Goal: Complete application form: Complete application form

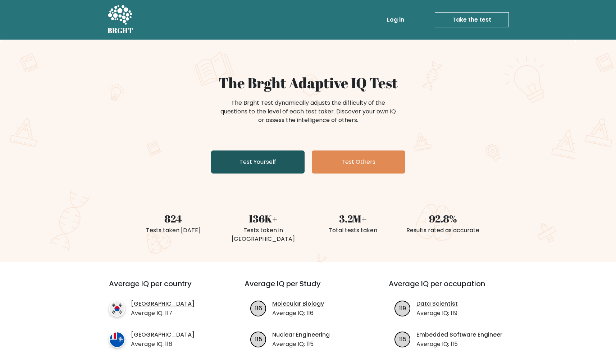
click at [252, 161] on link "Test Yourself" at bounding box center [258, 161] width 94 height 23
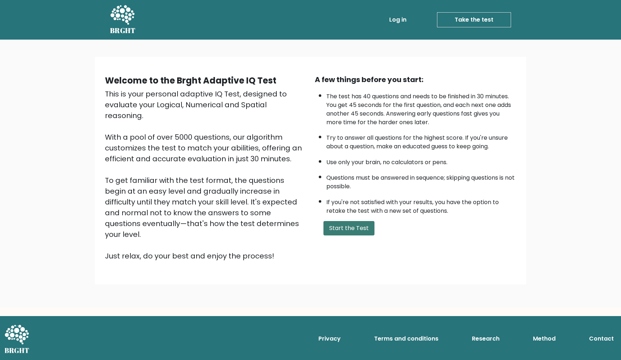
click at [350, 235] on button "Start the Test" at bounding box center [349, 228] width 51 height 14
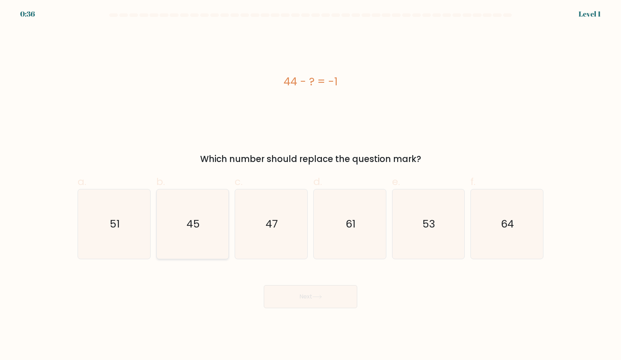
click at [214, 213] on icon "45" at bounding box center [192, 223] width 69 height 69
click at [311, 184] on input "b. 45" at bounding box center [311, 182] width 0 height 5
radio input "true"
click at [304, 299] on button "Next" at bounding box center [311, 296] width 94 height 23
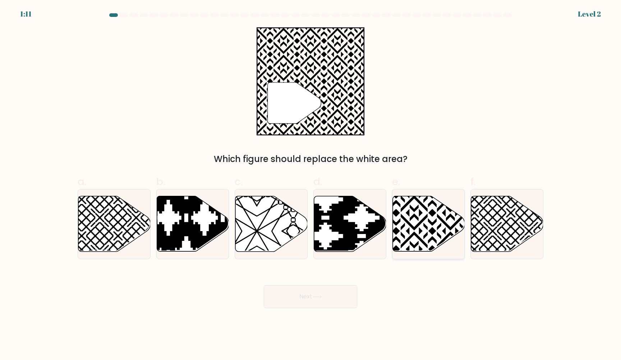
click at [413, 219] on icon at bounding box center [429, 223] width 72 height 55
click at [311, 184] on input "e." at bounding box center [311, 182] width 0 height 5
radio input "true"
click at [324, 297] on button "Next" at bounding box center [311, 296] width 94 height 23
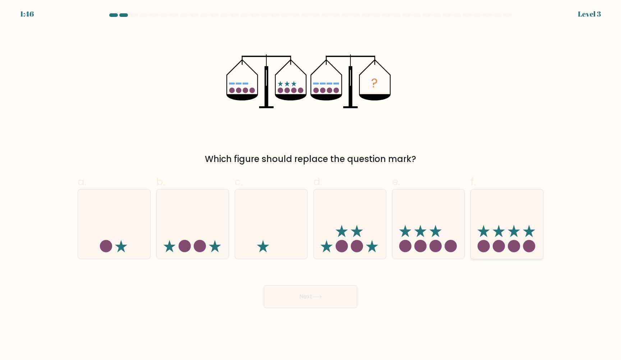
click at [497, 229] on icon at bounding box center [507, 224] width 72 height 60
click at [311, 184] on input "f." at bounding box center [311, 182] width 0 height 5
radio input "true"
click at [326, 289] on button "Next" at bounding box center [311, 296] width 94 height 23
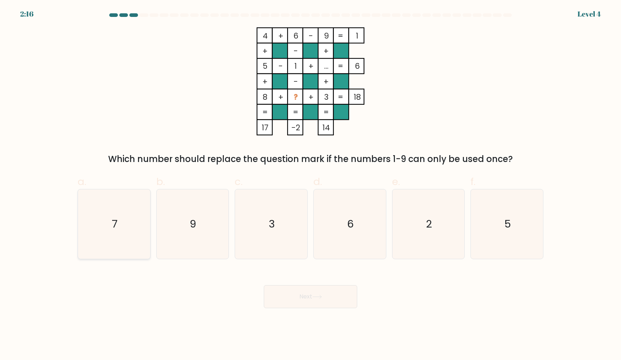
click at [135, 236] on icon "7" at bounding box center [113, 223] width 69 height 69
click at [311, 184] on input "a. 7" at bounding box center [311, 182] width 0 height 5
radio input "true"
click at [328, 301] on button "Next" at bounding box center [311, 296] width 94 height 23
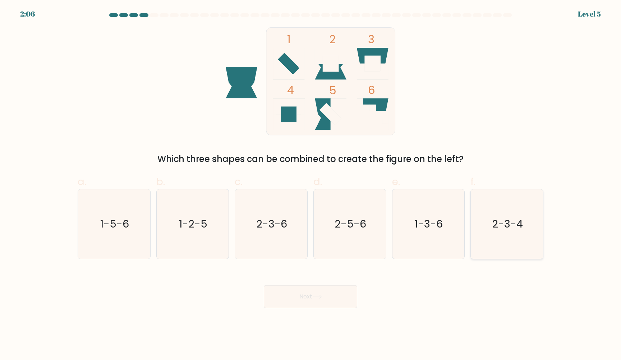
click at [507, 239] on icon "2-3-4" at bounding box center [507, 223] width 69 height 69
click at [311, 184] on input "f. 2-3-4" at bounding box center [311, 182] width 0 height 5
radio input "true"
click at [301, 297] on button "Next" at bounding box center [311, 296] width 94 height 23
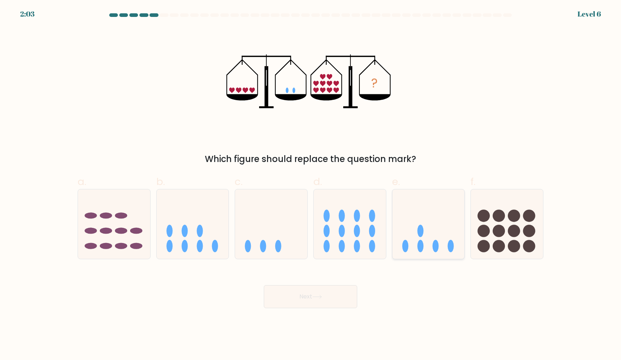
click at [411, 234] on icon at bounding box center [429, 224] width 72 height 60
click at [311, 184] on input "e." at bounding box center [311, 182] width 0 height 5
radio input "true"
click at [310, 305] on button "Next" at bounding box center [311, 296] width 94 height 23
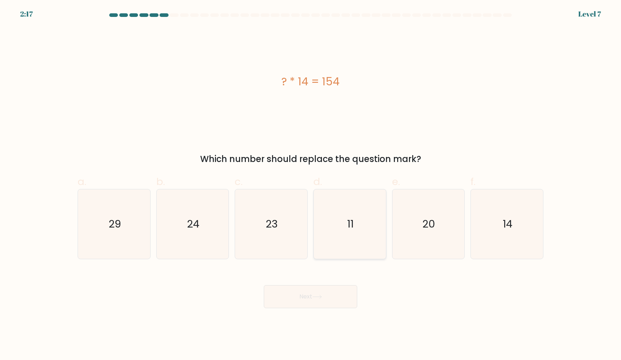
click at [363, 237] on icon "11" at bounding box center [349, 223] width 69 height 69
click at [311, 184] on input "d. 11" at bounding box center [311, 182] width 0 height 5
radio input "true"
click at [322, 297] on icon at bounding box center [318, 297] width 10 height 4
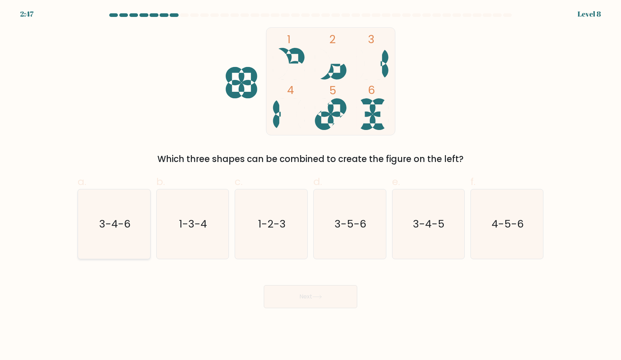
click at [113, 213] on icon "3-4-6" at bounding box center [113, 223] width 69 height 69
click at [311, 184] on input "a. 3-4-6" at bounding box center [311, 182] width 0 height 5
radio input "true"
click at [310, 292] on button "Next" at bounding box center [311, 296] width 94 height 23
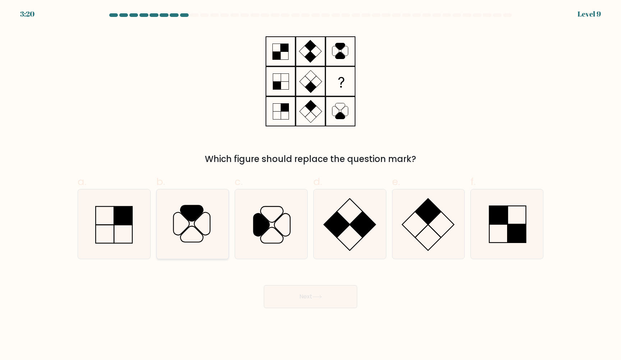
click at [194, 220] on icon at bounding box center [192, 213] width 23 height 16
click at [311, 184] on input "b." at bounding box center [311, 182] width 0 height 5
radio input "true"
click at [312, 293] on button "Next" at bounding box center [311, 296] width 94 height 23
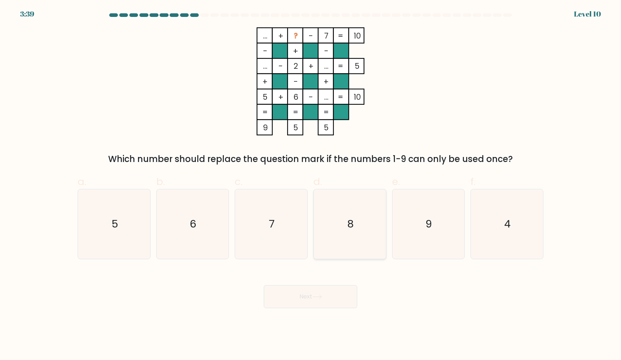
click at [339, 198] on icon "8" at bounding box center [349, 223] width 69 height 69
click at [311, 184] on input "d. 8" at bounding box center [311, 182] width 0 height 5
radio input "true"
click at [321, 299] on button "Next" at bounding box center [311, 296] width 94 height 23
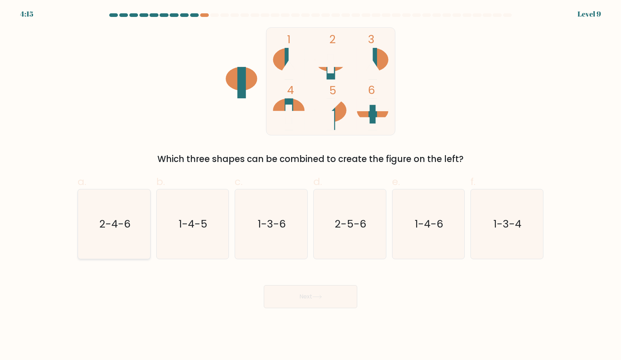
click at [90, 234] on icon "2-4-6" at bounding box center [113, 223] width 69 height 69
click at [311, 184] on input "a. 2-4-6" at bounding box center [311, 182] width 0 height 5
radio input "true"
click at [291, 301] on button "Next" at bounding box center [311, 296] width 94 height 23
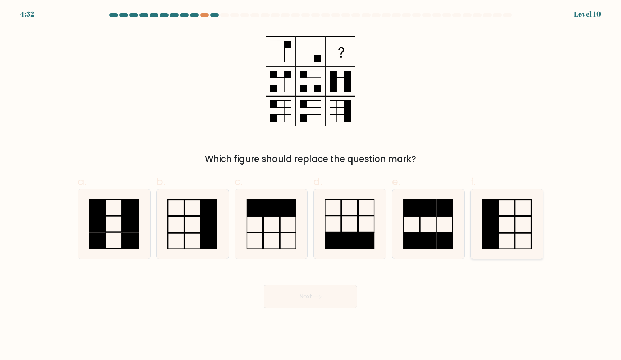
click at [507, 222] on icon at bounding box center [507, 223] width 69 height 69
click at [311, 184] on input "f." at bounding box center [311, 182] width 0 height 5
radio input "true"
click at [310, 298] on button "Next" at bounding box center [311, 296] width 94 height 23
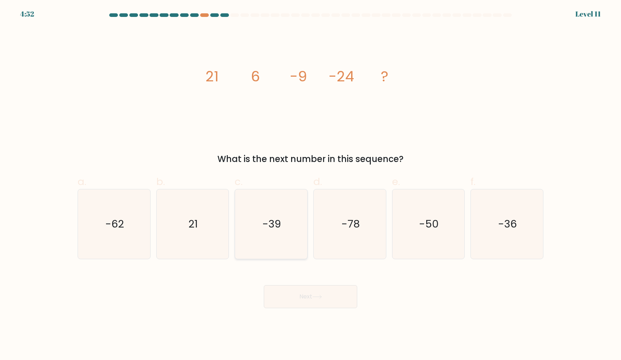
click at [297, 222] on icon "-39" at bounding box center [271, 223] width 69 height 69
click at [311, 184] on input "c. -39" at bounding box center [311, 182] width 0 height 5
radio input "true"
click at [311, 295] on button "Next" at bounding box center [311, 296] width 94 height 23
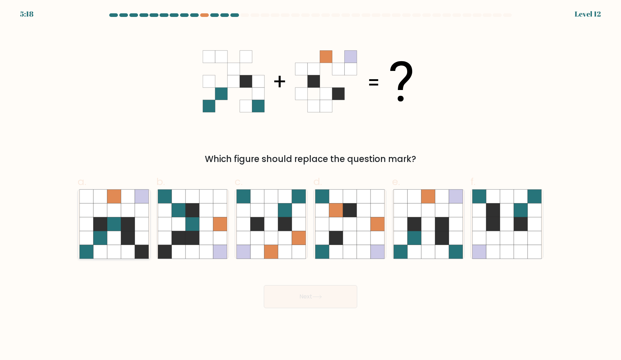
click at [115, 228] on icon at bounding box center [114, 224] width 14 height 14
click at [311, 184] on input "a." at bounding box center [311, 182] width 0 height 5
radio input "true"
click at [322, 298] on icon at bounding box center [318, 297] width 10 height 4
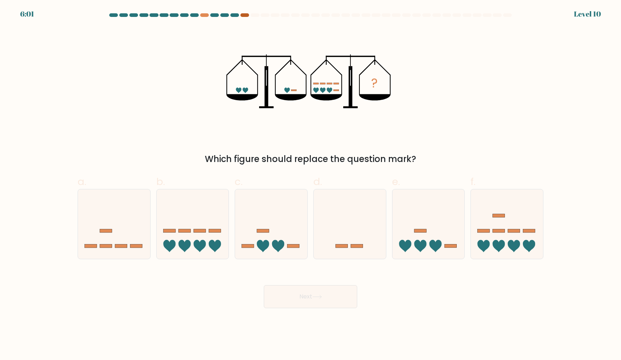
click at [247, 14] on div at bounding box center [245, 15] width 9 height 4
click at [261, 218] on icon at bounding box center [271, 224] width 72 height 60
click at [311, 184] on input "c." at bounding box center [311, 182] width 0 height 5
radio input "true"
click at [297, 302] on button "Next" at bounding box center [311, 296] width 94 height 23
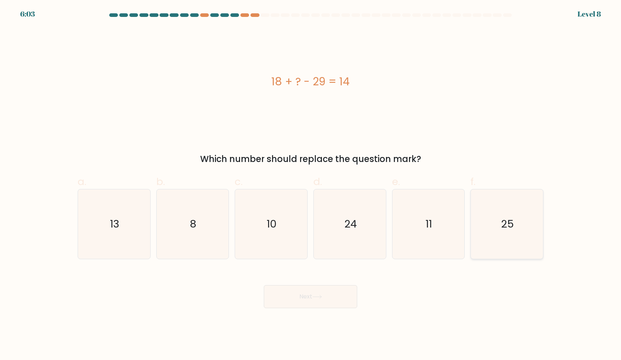
click at [510, 213] on icon "25" at bounding box center [507, 223] width 69 height 69
click at [311, 184] on input "f. 25" at bounding box center [311, 182] width 0 height 5
radio input "true"
click at [338, 294] on button "Next" at bounding box center [311, 296] width 94 height 23
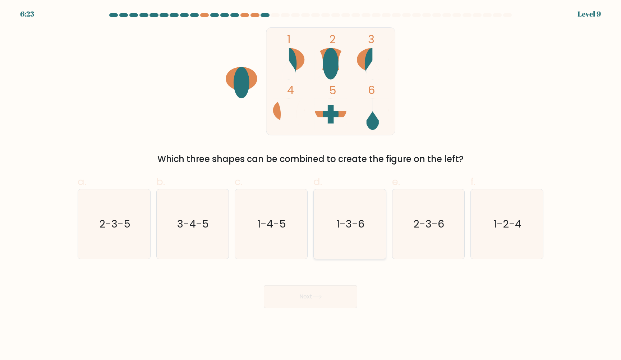
click at [360, 241] on icon "1-3-6" at bounding box center [349, 223] width 69 height 69
click at [311, 184] on input "d. 1-3-6" at bounding box center [311, 182] width 0 height 5
radio input "true"
click at [292, 304] on button "Next" at bounding box center [311, 296] width 94 height 23
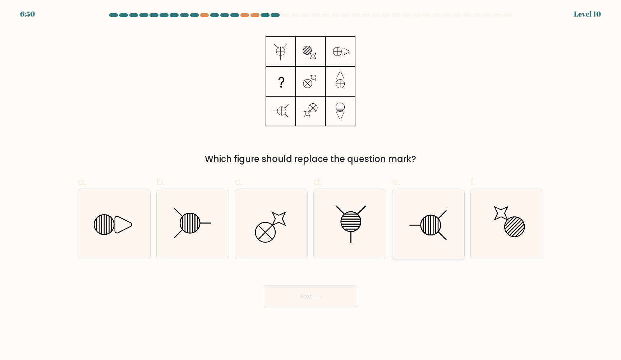
click at [432, 237] on icon at bounding box center [428, 223] width 69 height 69
click at [311, 184] on input "e." at bounding box center [311, 182] width 0 height 5
radio input "true"
click at [332, 285] on button "Next" at bounding box center [311, 296] width 94 height 23
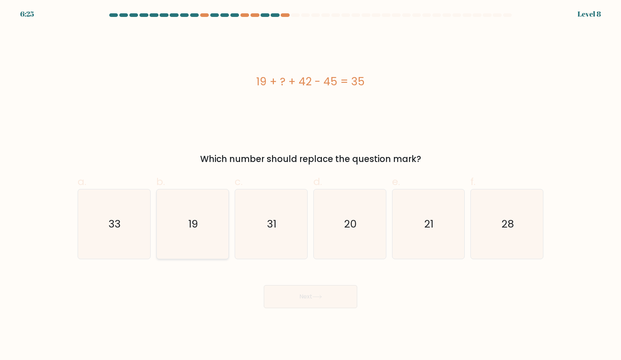
click at [188, 229] on icon "19" at bounding box center [192, 223] width 69 height 69
click at [311, 184] on input "b. 19" at bounding box center [311, 182] width 0 height 5
radio input "true"
click at [315, 294] on button "Next" at bounding box center [311, 296] width 94 height 23
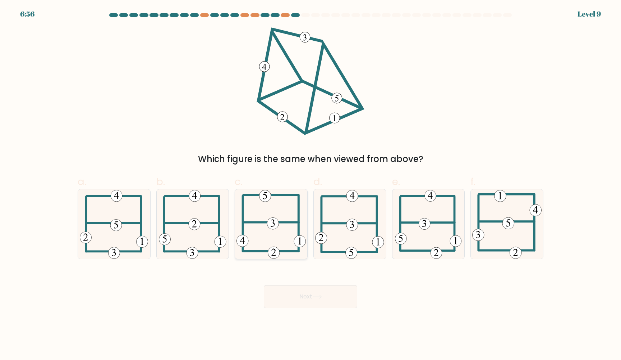
click at [266, 212] on icon at bounding box center [271, 223] width 69 height 69
click at [311, 184] on input "c." at bounding box center [311, 182] width 0 height 5
radio input "true"
click at [296, 296] on button "Next" at bounding box center [311, 296] width 94 height 23
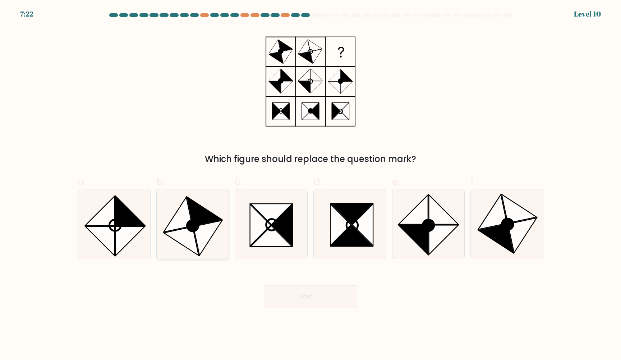
click at [188, 229] on icon at bounding box center [193, 226] width 12 height 12
click at [311, 184] on input "b." at bounding box center [311, 182] width 0 height 5
radio input "true"
click at [307, 296] on button "Next" at bounding box center [311, 296] width 94 height 23
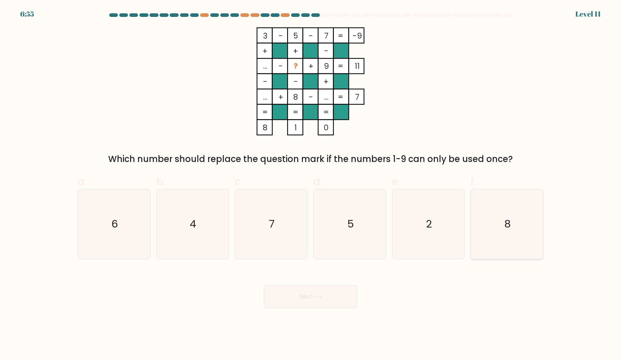
click at [488, 237] on icon "8" at bounding box center [507, 223] width 69 height 69
click at [311, 184] on input "f. 8" at bounding box center [311, 182] width 0 height 5
radio input "true"
click at [399, 232] on icon "2" at bounding box center [428, 223] width 69 height 69
click at [311, 184] on input "e. 2" at bounding box center [311, 182] width 0 height 5
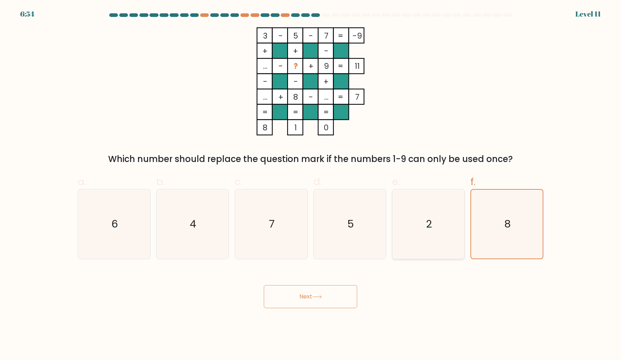
radio input "true"
click at [318, 288] on button "Next" at bounding box center [311, 296] width 94 height 23
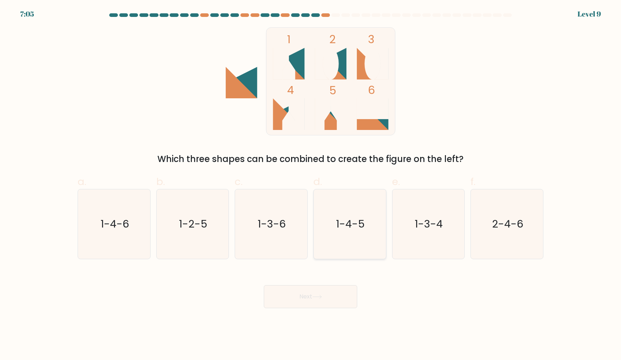
click at [348, 218] on text "1-4-5" at bounding box center [350, 224] width 29 height 14
click at [311, 184] on input "d. 1-4-5" at bounding box center [311, 182] width 0 height 5
radio input "true"
click at [320, 292] on button "Next" at bounding box center [311, 296] width 94 height 23
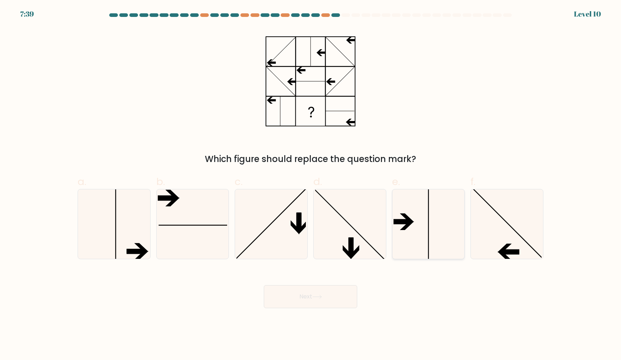
click at [402, 237] on icon at bounding box center [428, 223] width 69 height 69
click at [311, 184] on input "e." at bounding box center [311, 182] width 0 height 5
radio input "true"
click at [324, 298] on button "Next" at bounding box center [311, 296] width 94 height 23
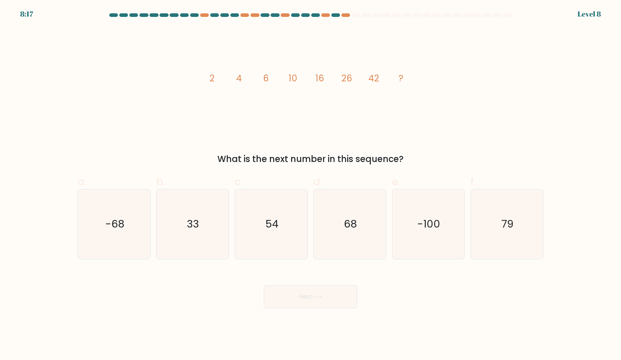
click at [354, 187] on label "d. 68" at bounding box center [350, 216] width 73 height 85
click at [311, 184] on input "d. 68" at bounding box center [311, 182] width 0 height 5
radio input "true"
click at [320, 292] on button "Next" at bounding box center [311, 296] width 94 height 23
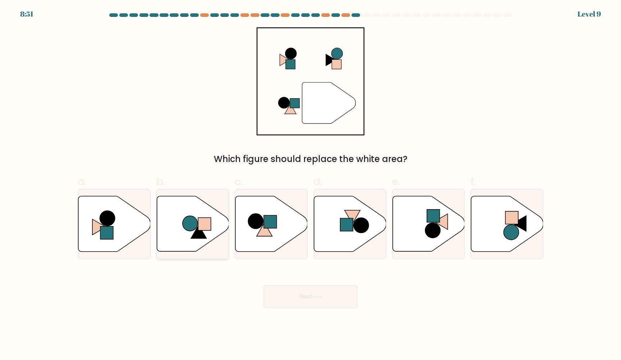
click at [200, 229] on rect at bounding box center [204, 224] width 13 height 13
click at [311, 184] on input "b." at bounding box center [311, 182] width 0 height 5
radio input "true"
click at [326, 288] on button "Next" at bounding box center [311, 296] width 94 height 23
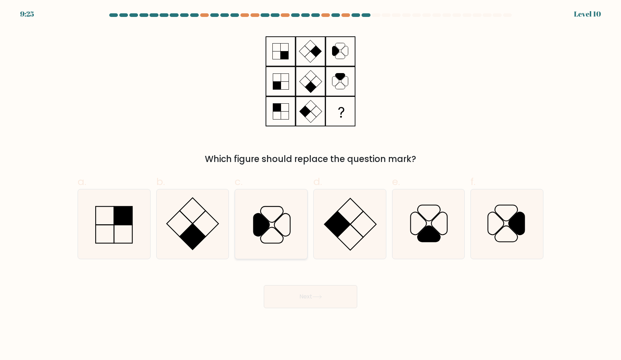
click at [283, 233] on icon at bounding box center [271, 223] width 69 height 69
click at [311, 184] on input "c." at bounding box center [311, 182] width 0 height 5
radio input "true"
click at [314, 295] on button "Next" at bounding box center [311, 296] width 94 height 23
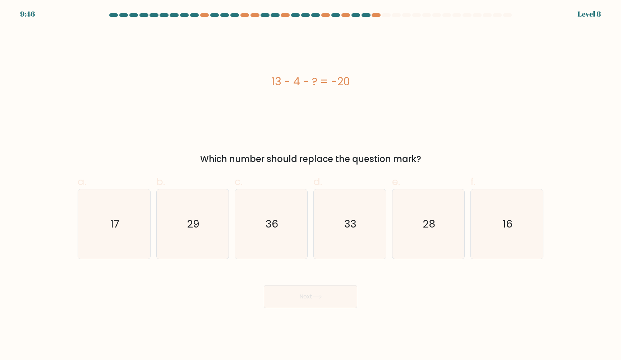
click at [356, 164] on div "Which number should replace the question mark?" at bounding box center [310, 158] width 457 height 13
click at [242, 201] on icon "36" at bounding box center [271, 223] width 69 height 69
click at [311, 184] on input "c. 36" at bounding box center [311, 182] width 0 height 5
radio input "true"
click at [195, 220] on text "29" at bounding box center [193, 224] width 13 height 14
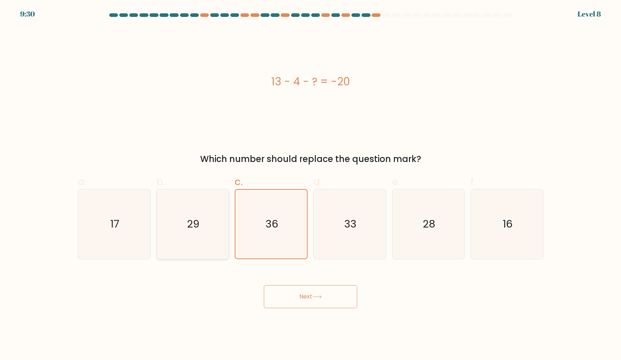
click at [311, 184] on input "b. 29" at bounding box center [311, 182] width 0 height 5
radio input "true"
click at [327, 291] on button "Next" at bounding box center [311, 296] width 94 height 23
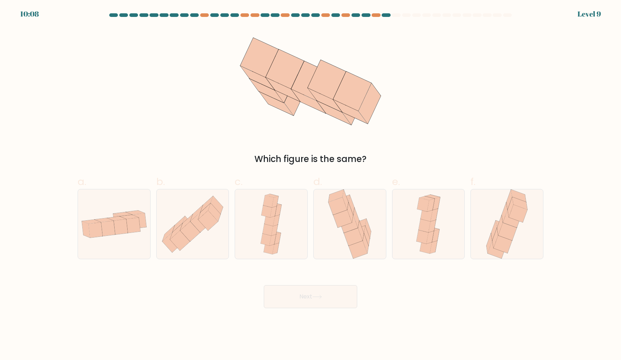
click at [347, 284] on div "Next" at bounding box center [310, 288] width 475 height 40
click at [362, 237] on icon at bounding box center [362, 231] width 6 height 20
click at [311, 184] on input "d." at bounding box center [311, 182] width 0 height 5
radio input "true"
click at [327, 295] on button "Next" at bounding box center [311, 296] width 94 height 23
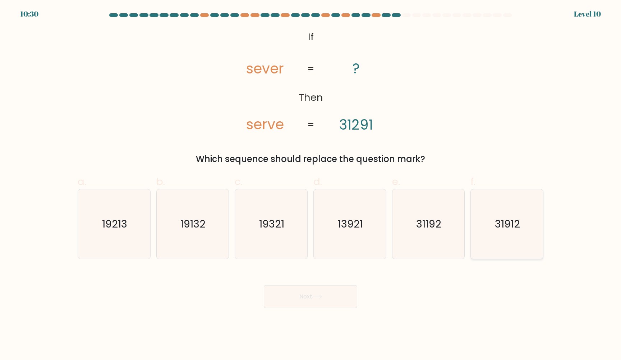
click at [476, 213] on icon "31912" at bounding box center [507, 223] width 69 height 69
click at [311, 184] on input "f. 31912" at bounding box center [311, 182] width 0 height 5
radio input "true"
click at [334, 295] on button "Next" at bounding box center [311, 296] width 94 height 23
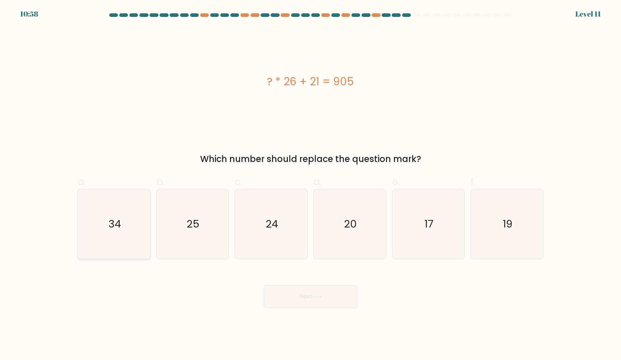
click at [116, 227] on text "34" at bounding box center [115, 224] width 13 height 14
click at [311, 184] on input "a. 34" at bounding box center [311, 182] width 0 height 5
radio input "true"
click at [303, 298] on button "Next" at bounding box center [311, 296] width 94 height 23
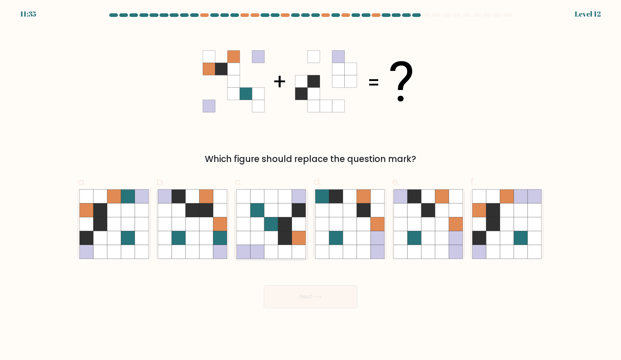
click at [272, 245] on icon at bounding box center [271, 252] width 14 height 14
click at [311, 184] on input "c." at bounding box center [311, 182] width 0 height 5
radio input "true"
click at [293, 284] on div "Next" at bounding box center [310, 288] width 475 height 40
click at [294, 295] on button "Next" at bounding box center [311, 296] width 94 height 23
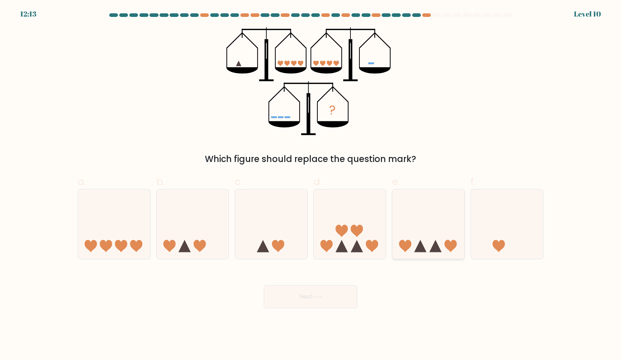
click at [448, 234] on icon at bounding box center [429, 224] width 72 height 60
click at [311, 184] on input "e." at bounding box center [311, 182] width 0 height 5
radio input "true"
click at [308, 292] on button "Next" at bounding box center [311, 296] width 94 height 23
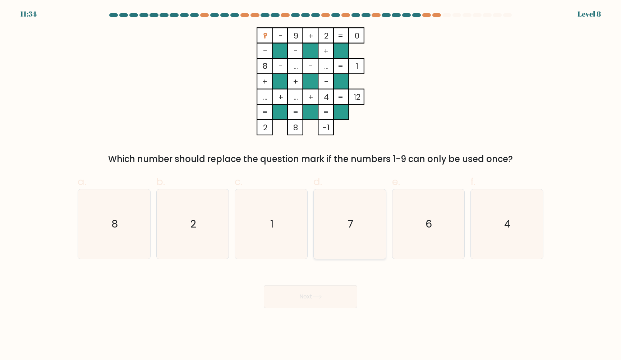
click at [363, 218] on icon "7" at bounding box center [349, 223] width 69 height 69
click at [311, 184] on input "d. 7" at bounding box center [311, 182] width 0 height 5
radio input "true"
click at [300, 290] on button "Next" at bounding box center [311, 296] width 94 height 23
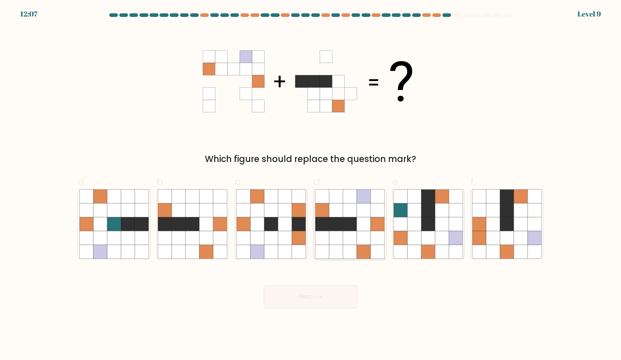
click at [378, 224] on icon at bounding box center [378, 224] width 14 height 14
click at [311, 184] on input "d." at bounding box center [311, 182] width 0 height 5
radio input "true"
click at [287, 301] on button "Next" at bounding box center [311, 296] width 94 height 23
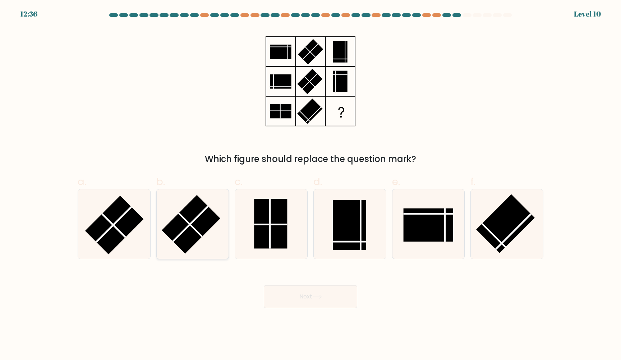
click at [210, 235] on icon at bounding box center [192, 223] width 69 height 69
click at [311, 184] on input "b." at bounding box center [311, 182] width 0 height 5
radio input "true"
click at [302, 293] on button "Next" at bounding box center [311, 296] width 94 height 23
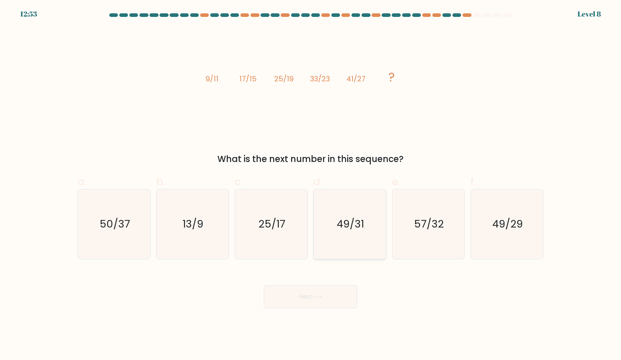
click at [365, 247] on icon "49/31" at bounding box center [349, 223] width 69 height 69
click at [311, 184] on input "d. 49/31" at bounding box center [311, 182] width 0 height 5
radio input "true"
click at [314, 296] on button "Next" at bounding box center [311, 296] width 94 height 23
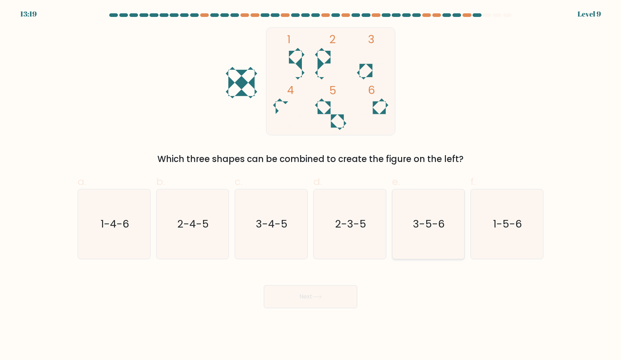
click at [416, 202] on icon "3-5-6" at bounding box center [428, 223] width 69 height 69
click at [311, 184] on input "e. 3-5-6" at bounding box center [311, 182] width 0 height 5
radio input "true"
click at [325, 288] on button "Next" at bounding box center [311, 296] width 94 height 23
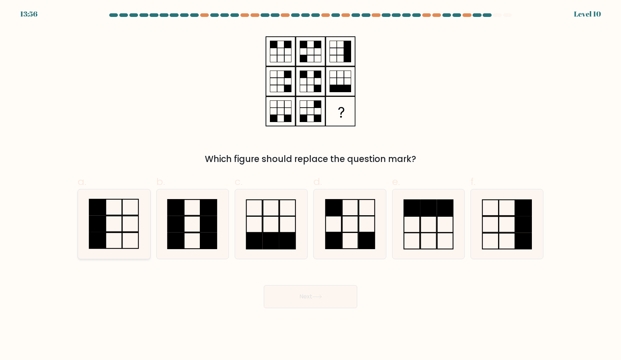
click at [115, 247] on icon at bounding box center [113, 223] width 69 height 69
click at [311, 184] on input "a." at bounding box center [311, 182] width 0 height 5
radio input "true"
click at [277, 300] on button "Next" at bounding box center [311, 296] width 94 height 23
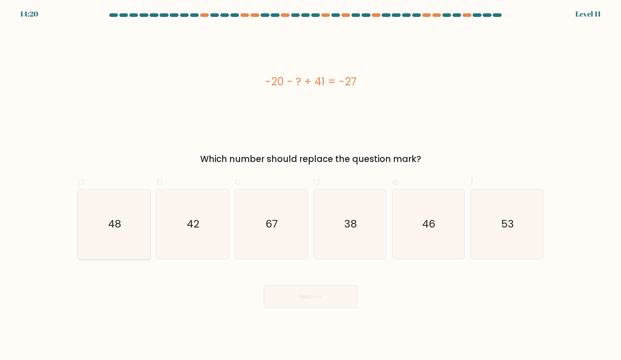
click at [103, 227] on icon "48" at bounding box center [113, 223] width 69 height 69
click at [311, 184] on input "a. 48" at bounding box center [311, 182] width 0 height 5
radio input "true"
click at [304, 295] on button "Next" at bounding box center [311, 296] width 94 height 23
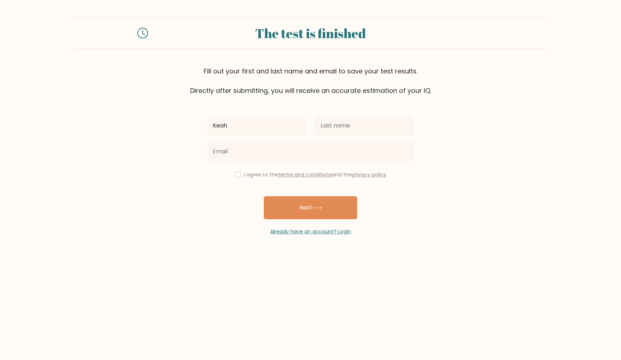
type input "Keah"
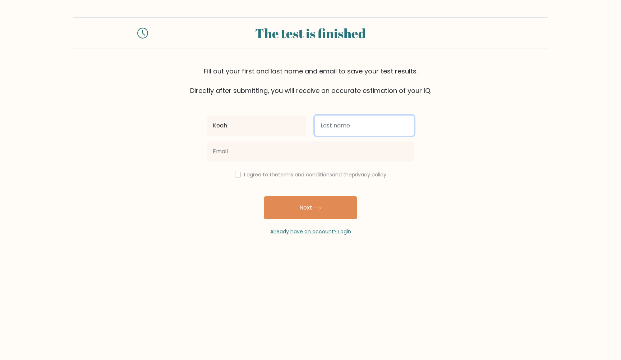
type input "l"
type input "Limehouse"
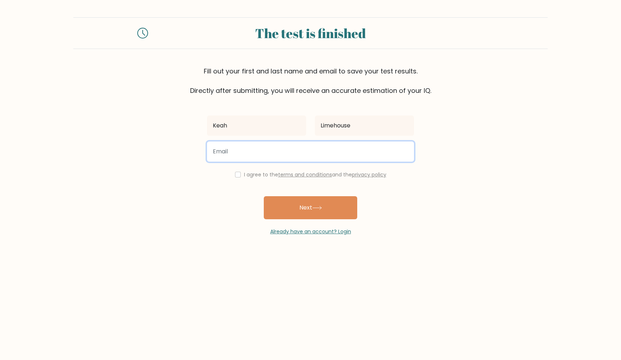
type input "[EMAIL_ADDRESS][DOMAIN_NAME]"
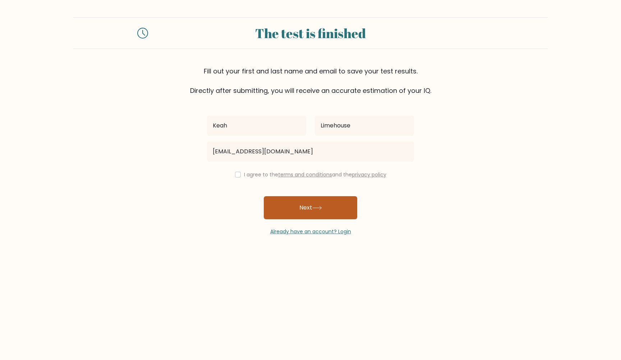
click at [316, 216] on button "Next" at bounding box center [311, 207] width 94 height 23
click at [233, 173] on div "I agree to the terms and conditions and the privacy policy" at bounding box center [311, 174] width 216 height 9
click at [237, 174] on input "checkbox" at bounding box center [238, 175] width 6 height 6
checkbox input "true"
click at [319, 216] on button "Next" at bounding box center [311, 207] width 94 height 23
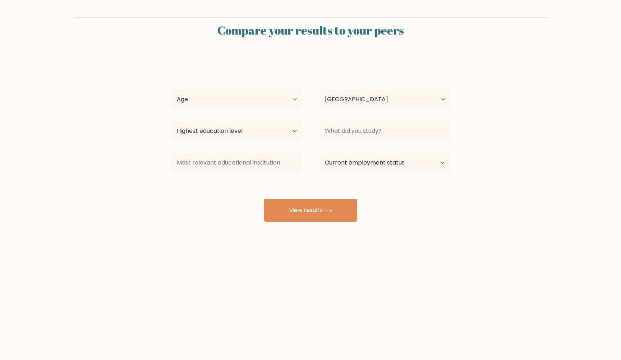
select select "US"
select select "25_34"
select select "upper_secondary"
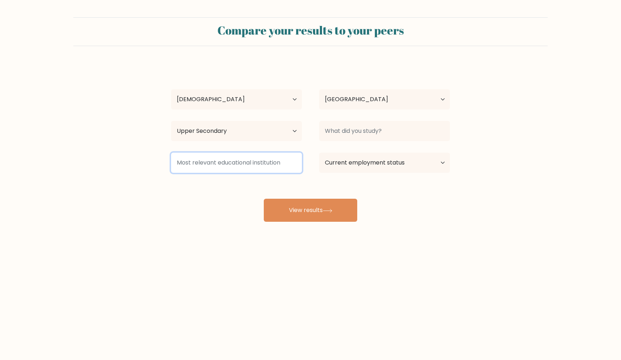
click at [230, 166] on input at bounding box center [236, 162] width 131 height 20
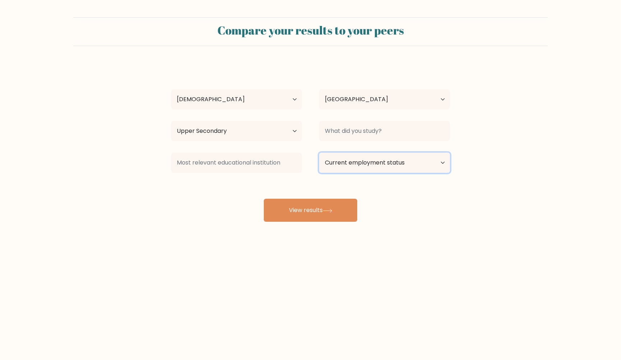
select select "student"
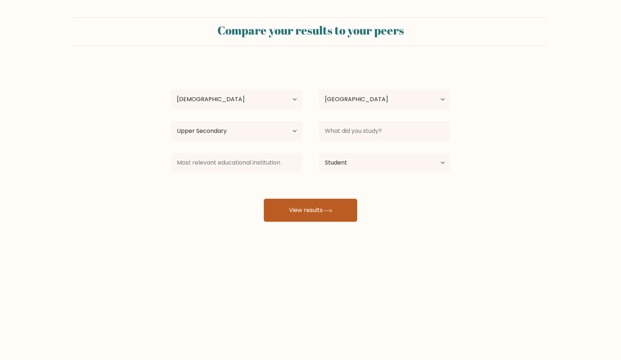
click at [307, 210] on button "View results" at bounding box center [311, 210] width 94 height 23
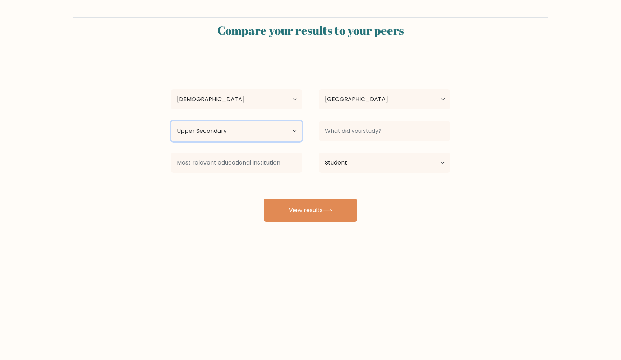
drag, startPoint x: 279, startPoint y: 132, endPoint x: 275, endPoint y: 54, distance: 77.8
click at [275, 54] on form "Compare your results to your peers Keah Limehouse Age Under 18 years old 18-24 …" at bounding box center [310, 119] width 621 height 204
select select "upper_secondary"
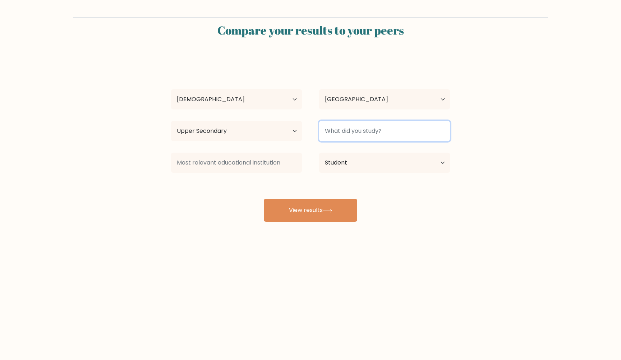
click at [340, 132] on input at bounding box center [384, 131] width 131 height 20
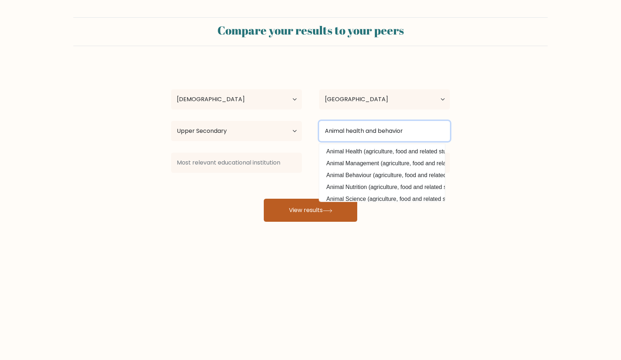
type input "Animal health and behavior"
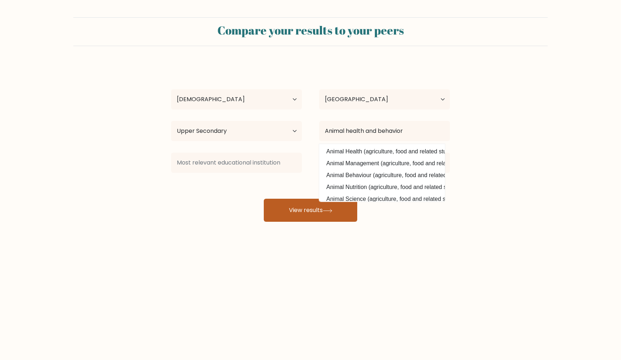
click at [289, 204] on button "View results" at bounding box center [311, 210] width 94 height 23
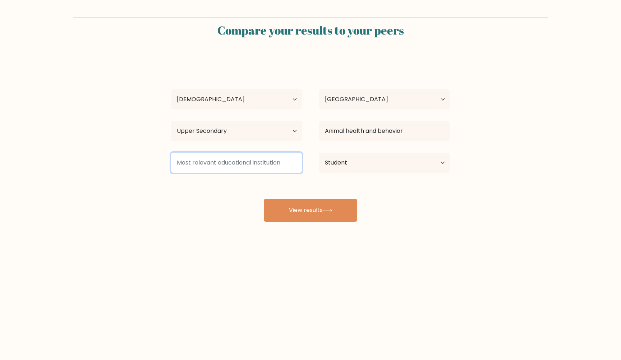
type input "f"
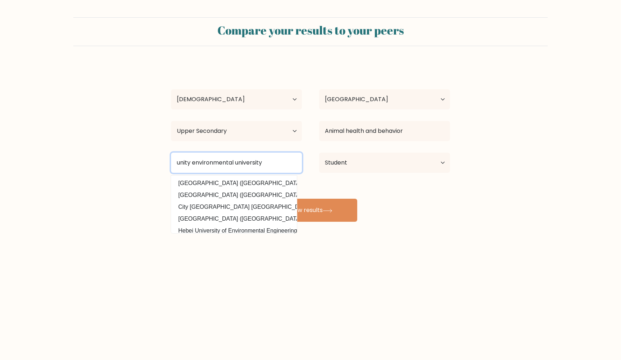
type input "unity environmental university"
click at [311, 211] on button "View results" at bounding box center [311, 210] width 94 height 23
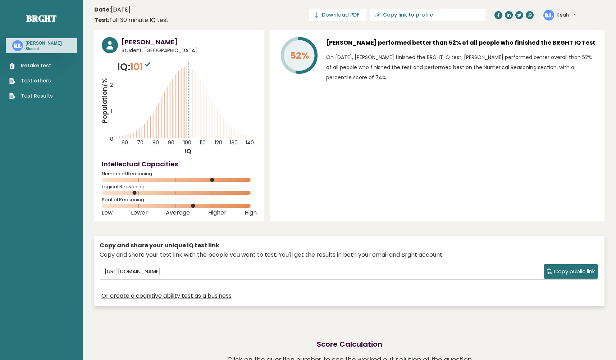
click at [321, 200] on div "52% [PERSON_NAME] performed better than 52% of all people who finished the BRGH…" at bounding box center [437, 125] width 335 height 191
